Goal: Task Accomplishment & Management: Manage account settings

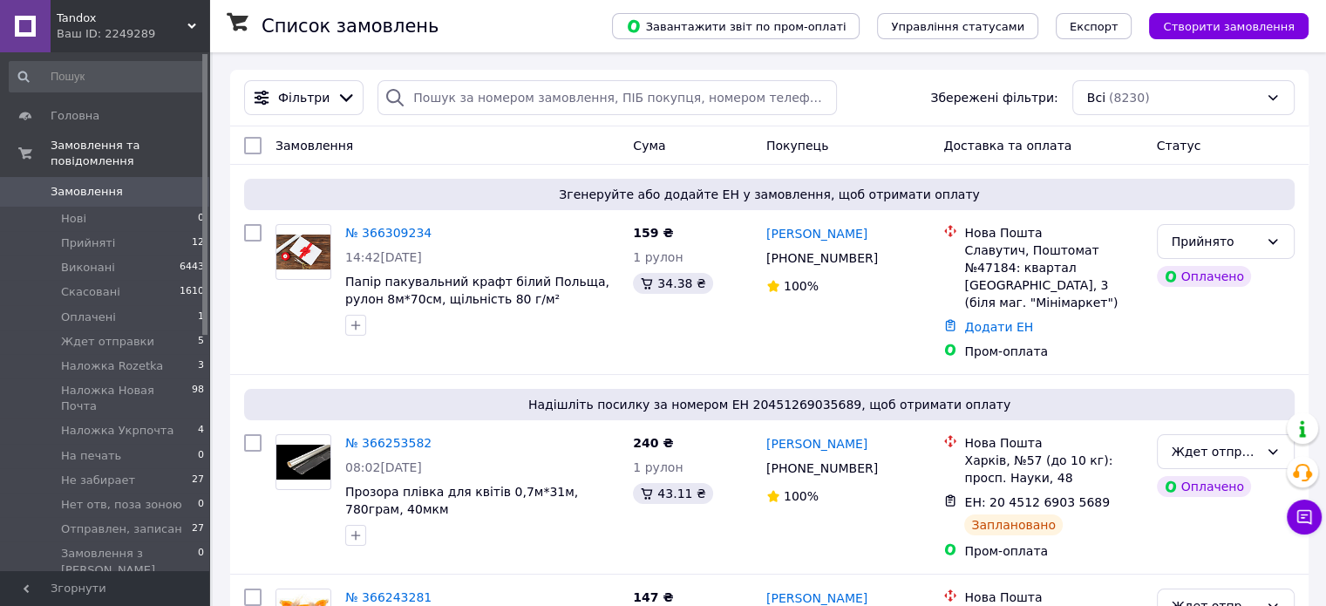
click at [836, 86] on div "Фільтри Збережені фільтри: Всі (8230)" at bounding box center [769, 97] width 1065 height 35
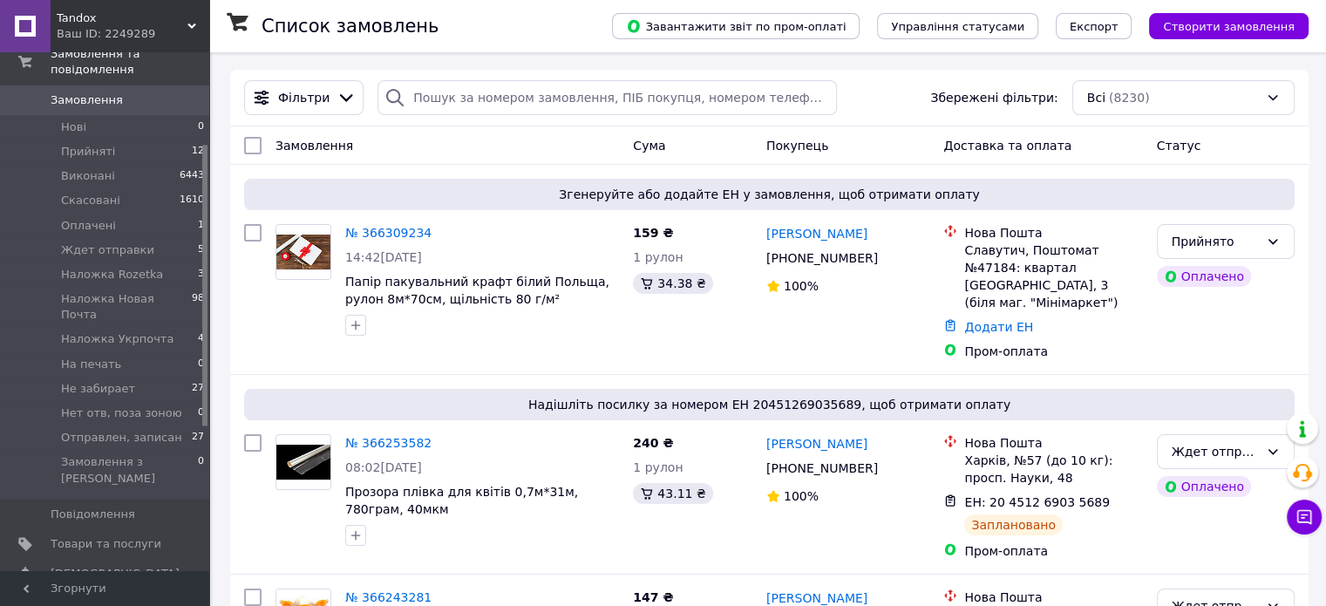
scroll to position [174, 0]
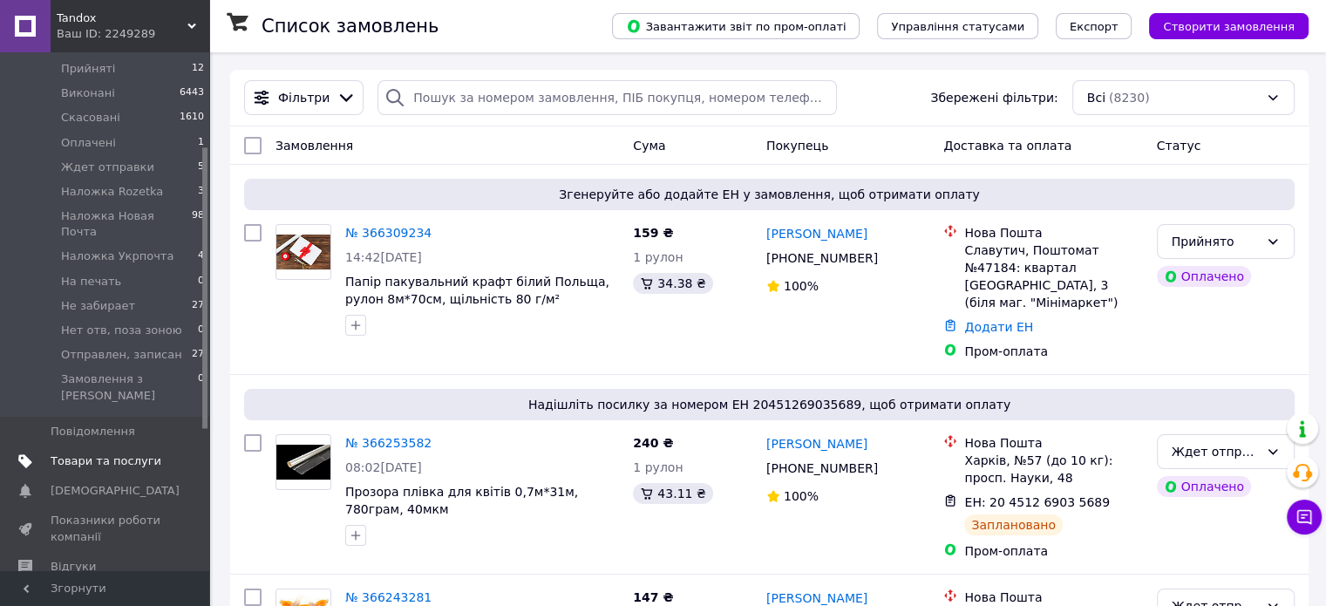
click at [75, 446] on link "Товари та послуги" at bounding box center [107, 461] width 215 height 30
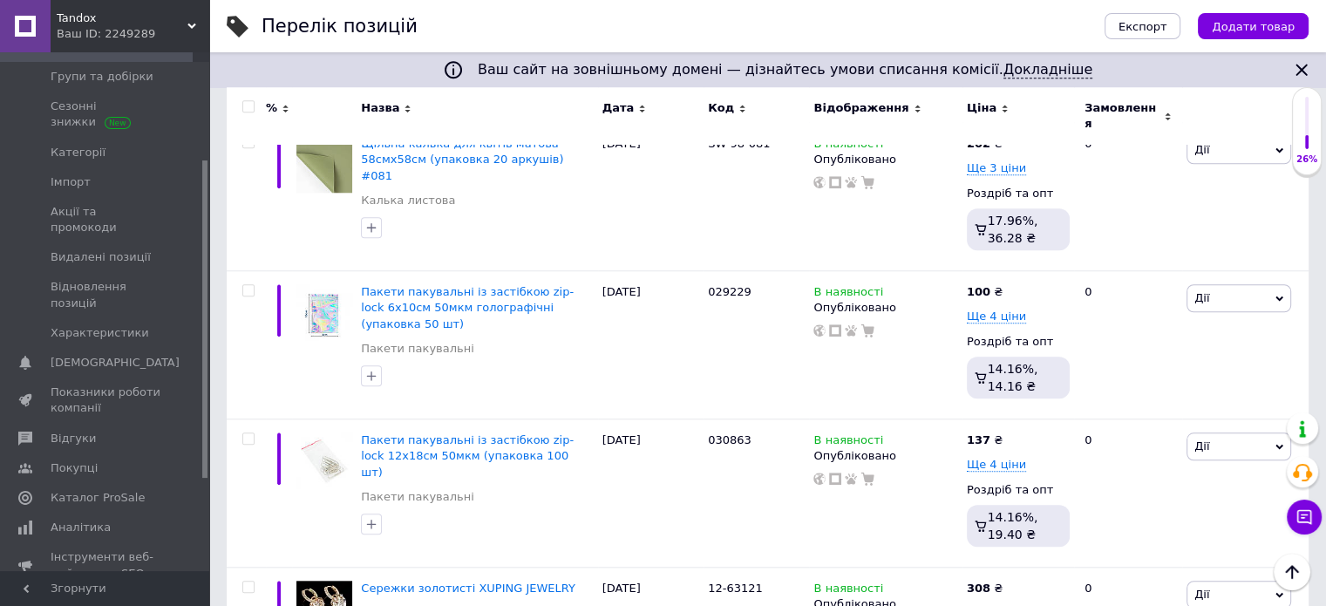
scroll to position [1744, 0]
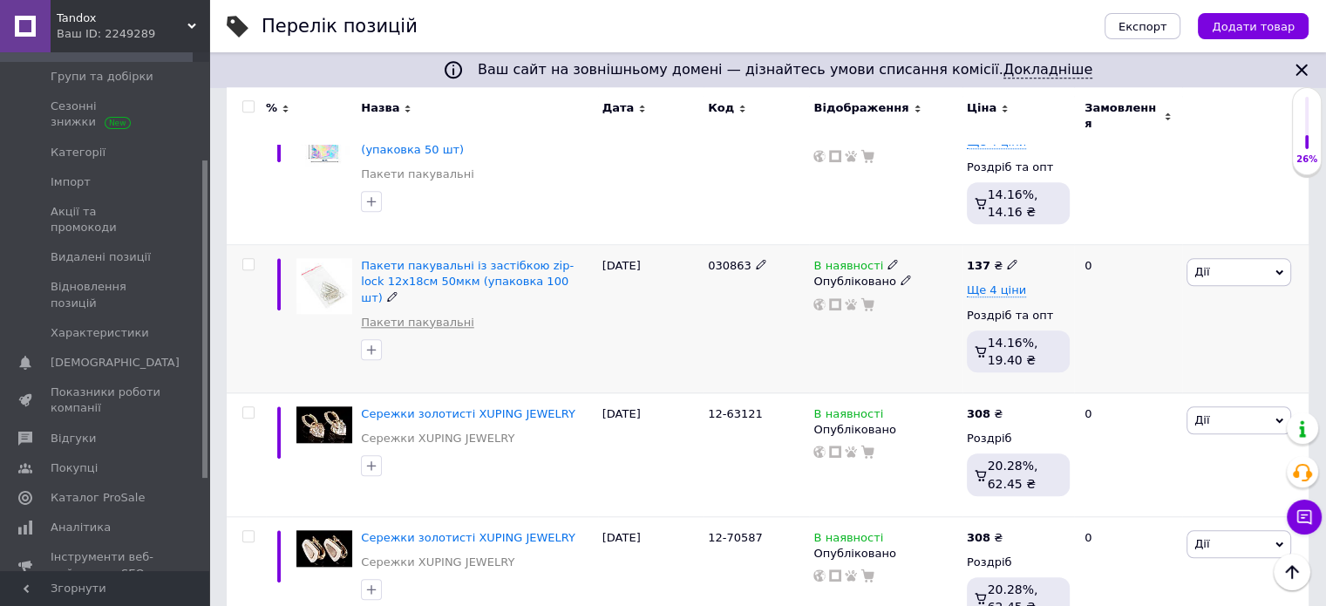
click at [404, 315] on link "Пакети пакувальні" at bounding box center [417, 323] width 112 height 16
